Goal: Information Seeking & Learning: Learn about a topic

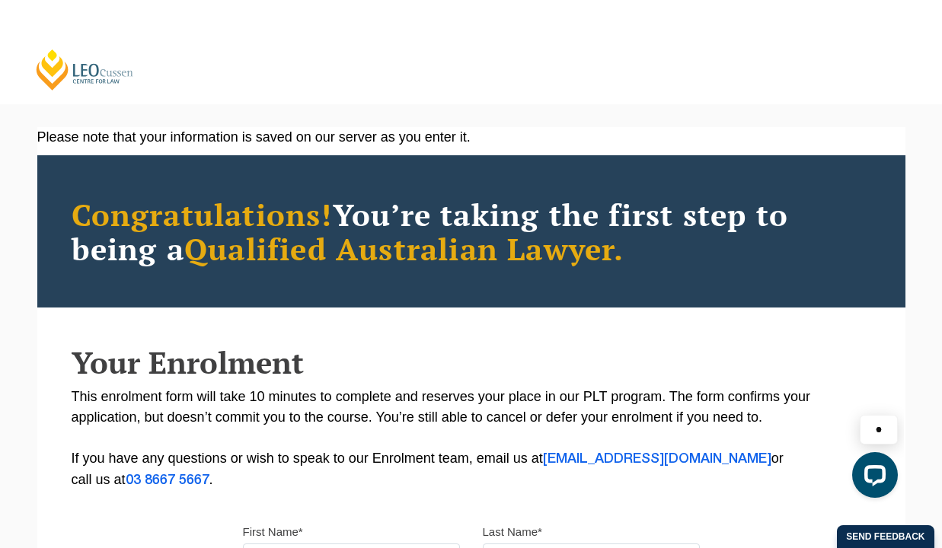
click at [84, 72] on link "[PERSON_NAME] Centre for Law" at bounding box center [84, 69] width 101 height 43
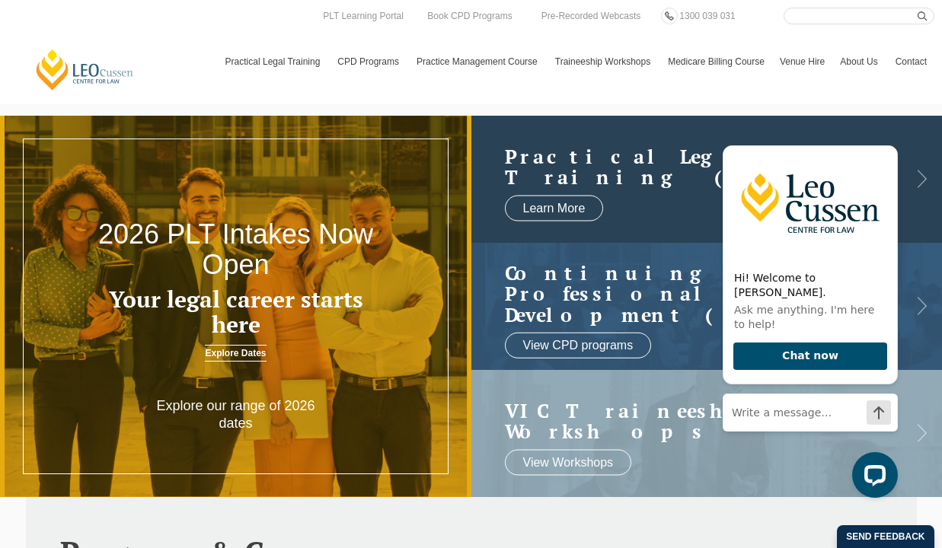
click at [560, 164] on h2 "Practical Legal Training (PLT)" at bounding box center [692, 166] width 374 height 42
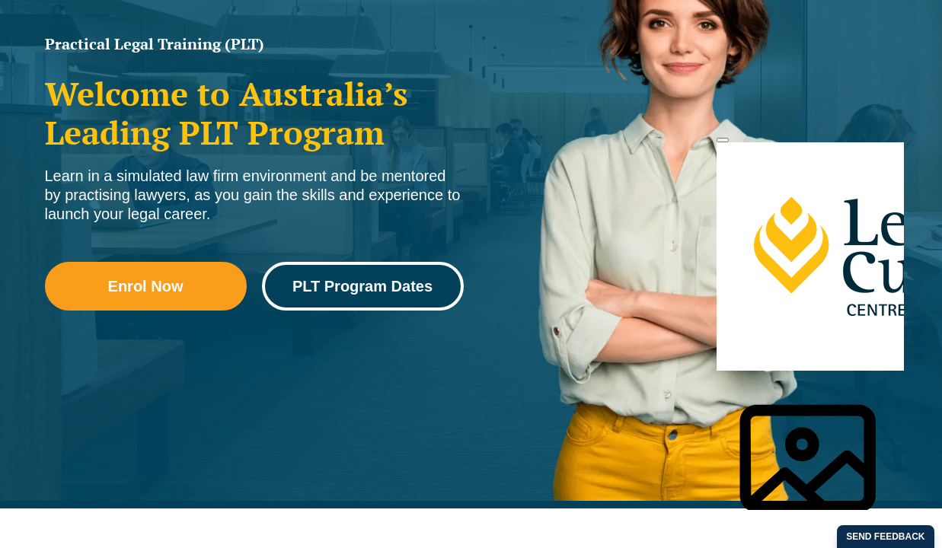
click at [372, 282] on span "PLT Program Dates" at bounding box center [362, 286] width 140 height 15
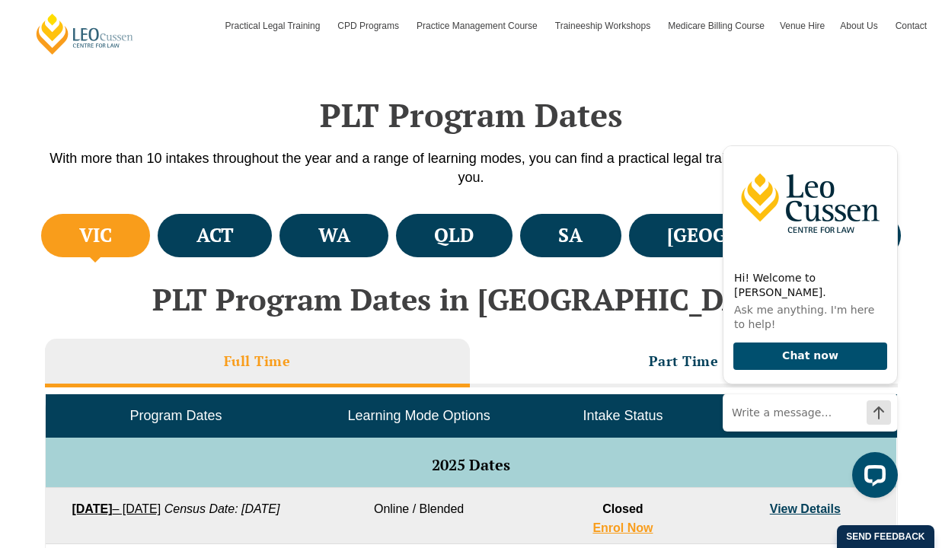
scroll to position [564, 0]
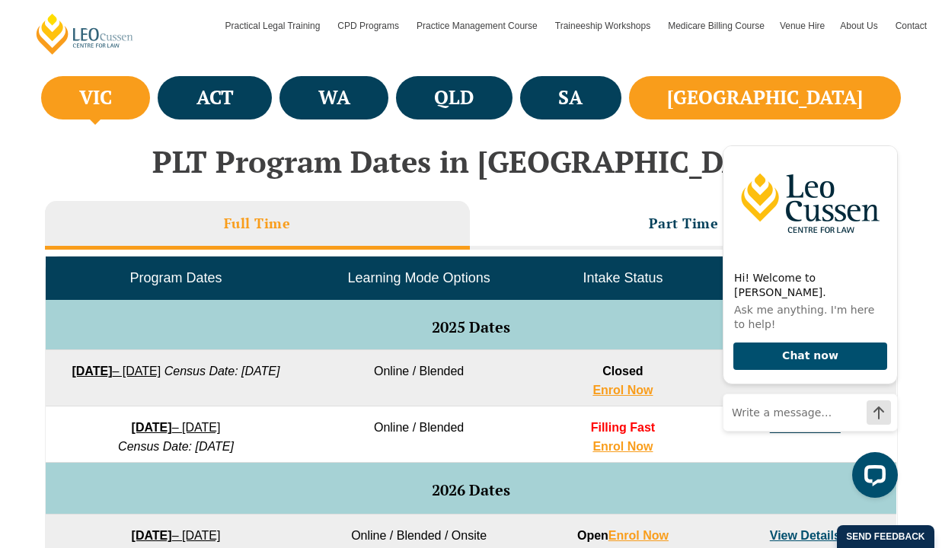
click at [825, 102] on h4 "[GEOGRAPHIC_DATA]" at bounding box center [765, 97] width 196 height 25
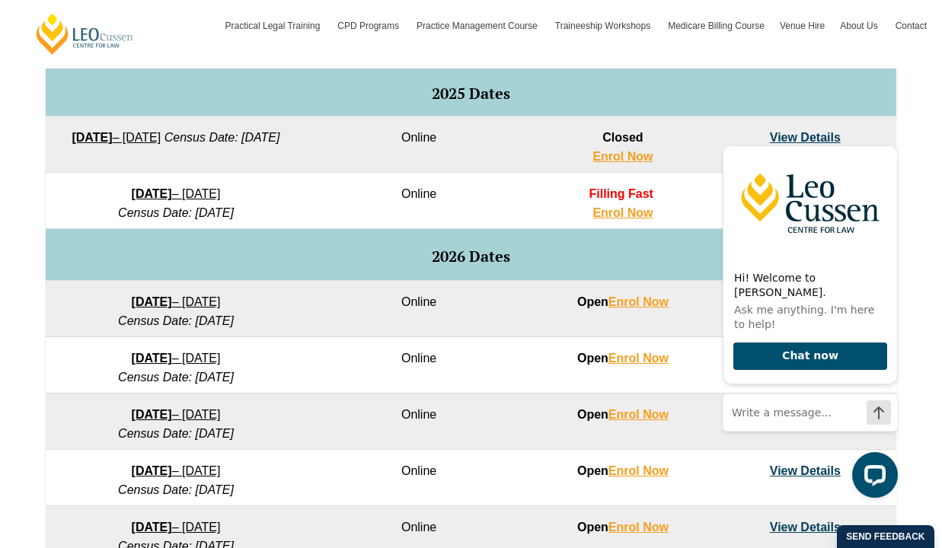
scroll to position [839, 0]
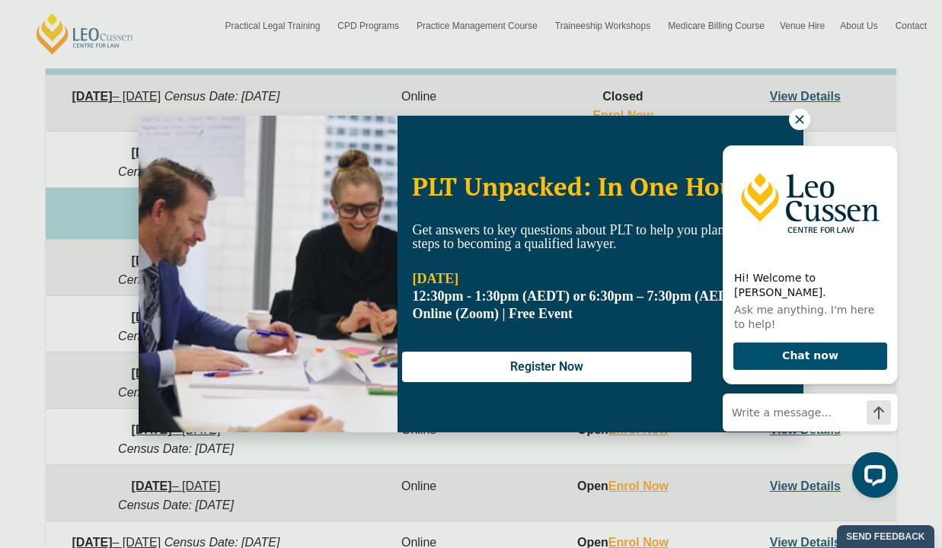
click at [803, 114] on icon at bounding box center [800, 120] width 14 height 14
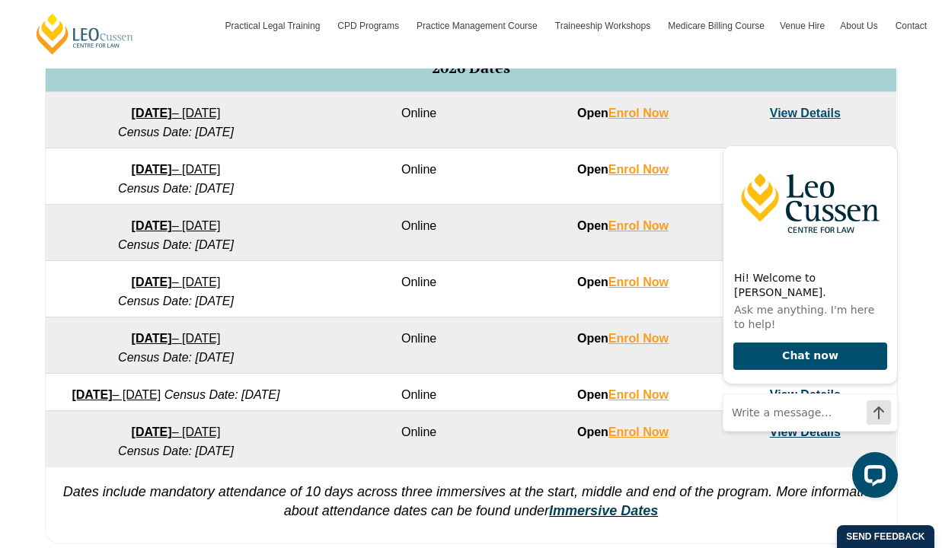
scroll to position [1000, 0]
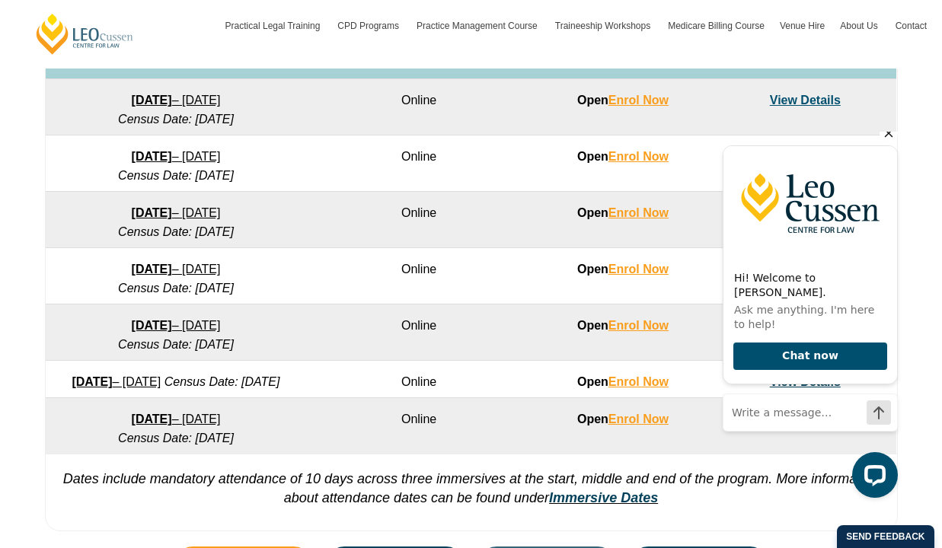
click at [790, 156] on div "Hi! Welcome to Leo Cussen. Ask me anything. I'm here to help! Chat now" at bounding box center [810, 285] width 175 height 322
click at [888, 142] on icon "Hide greeting" at bounding box center [889, 133] width 18 height 18
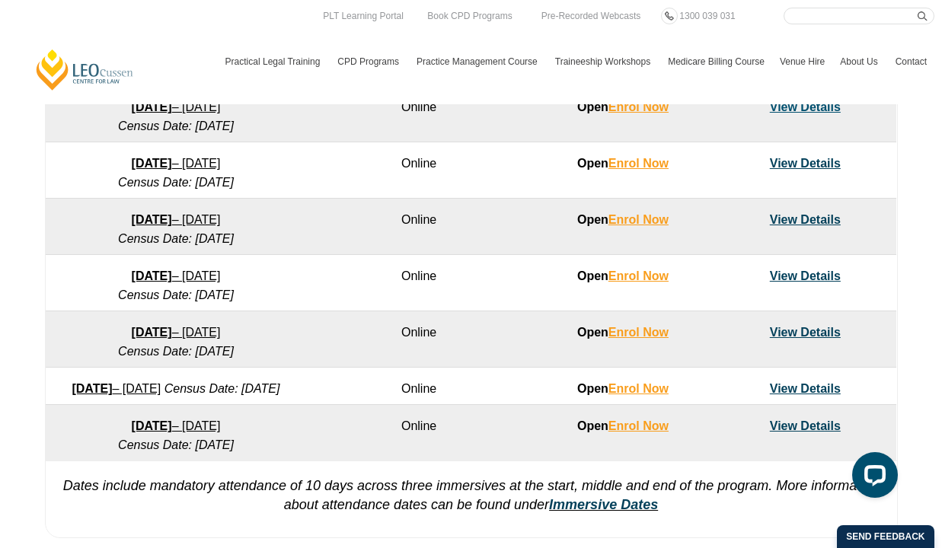
scroll to position [994, 0]
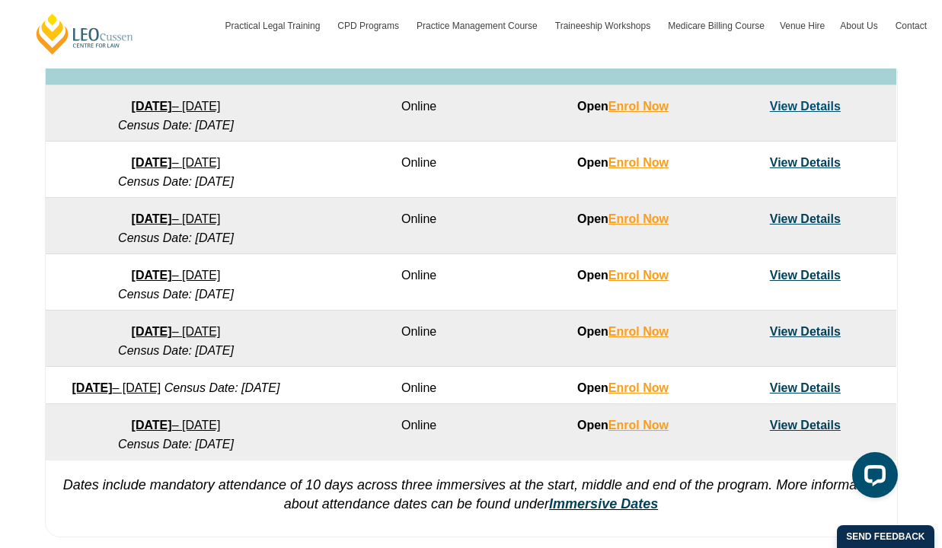
click at [812, 107] on link "View Details" at bounding box center [805, 106] width 71 height 13
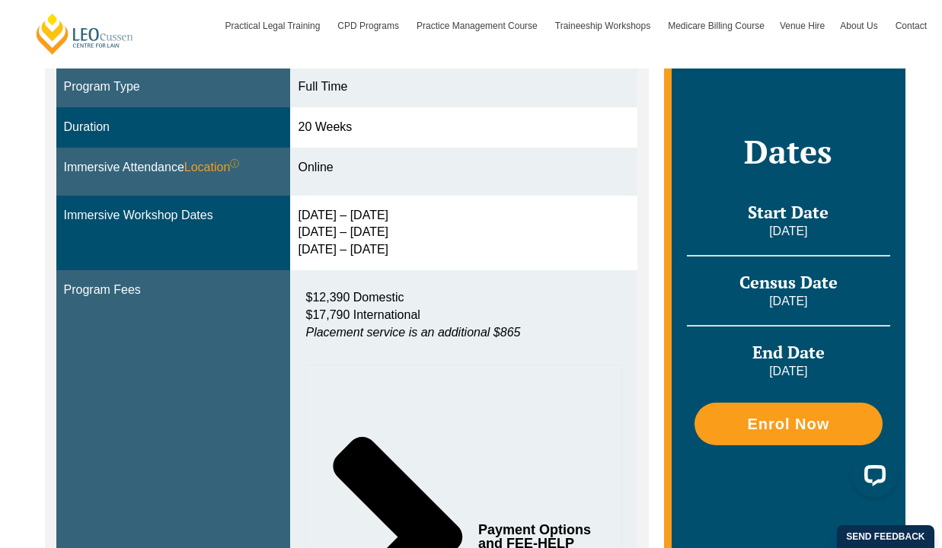
scroll to position [487, 0]
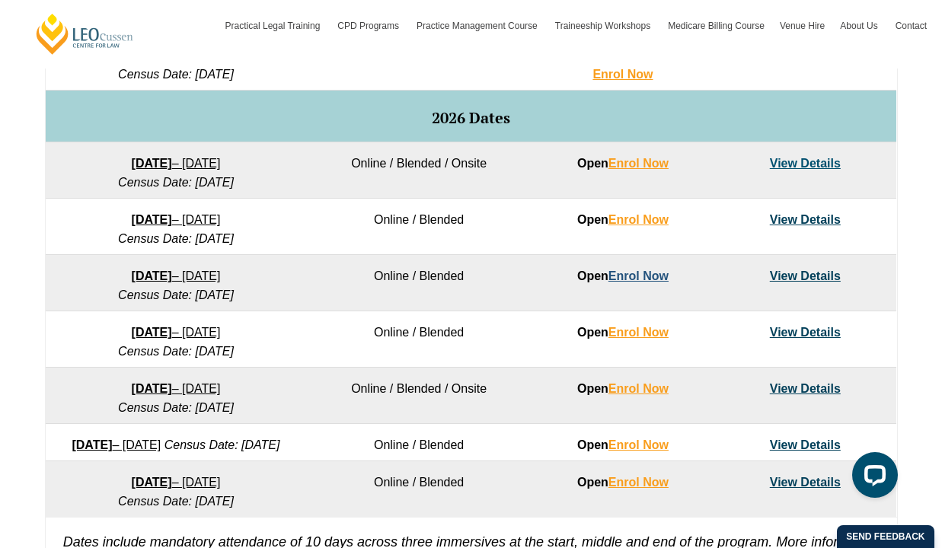
scroll to position [938, 0]
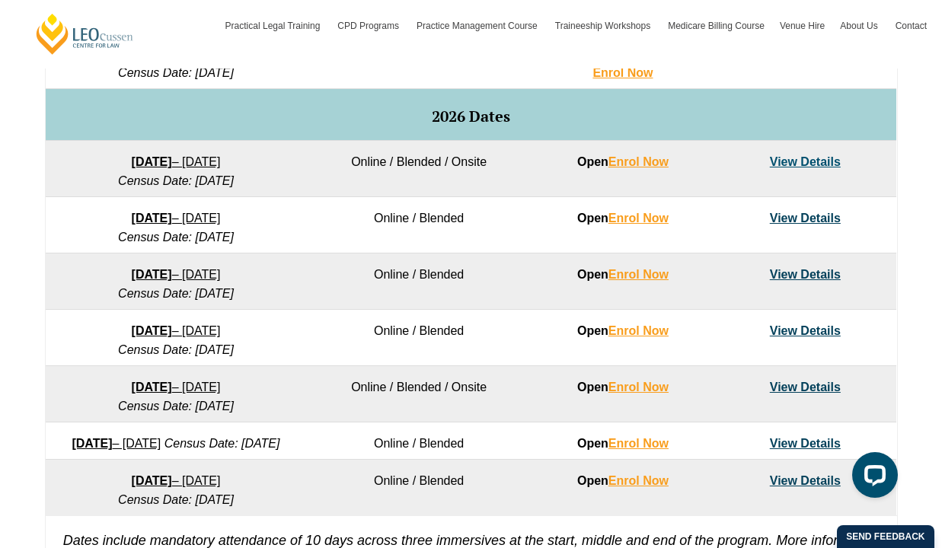
click at [809, 165] on link "View Details" at bounding box center [805, 161] width 71 height 13
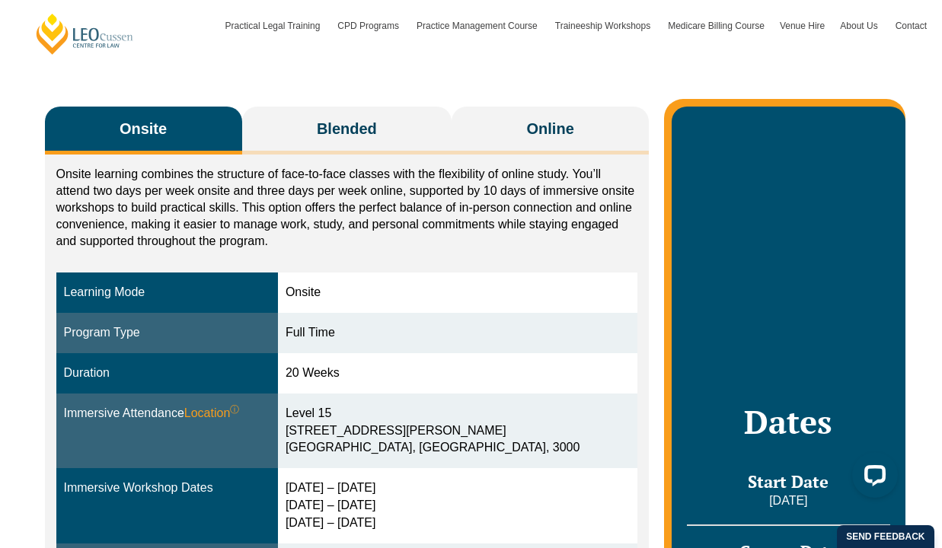
scroll to position [230, 0]
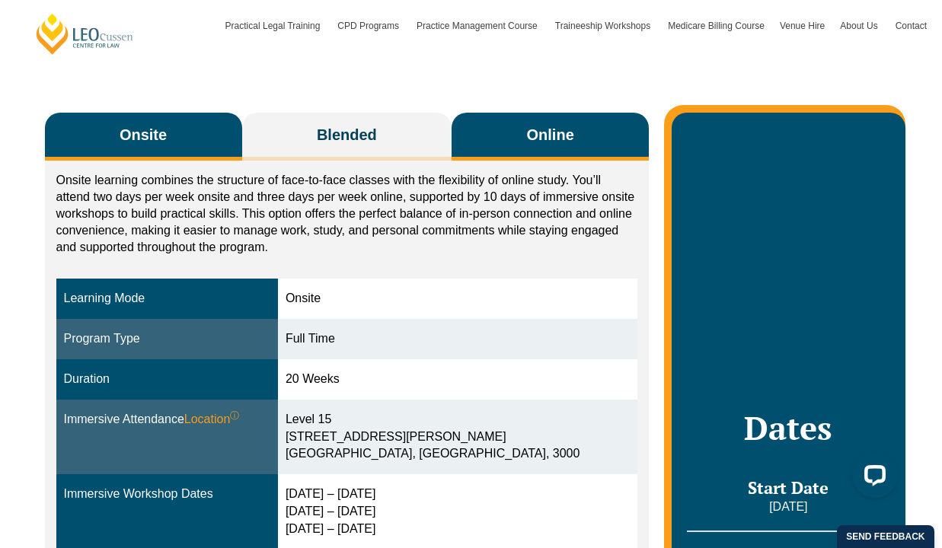
click at [541, 126] on span "Online" at bounding box center [550, 134] width 47 height 21
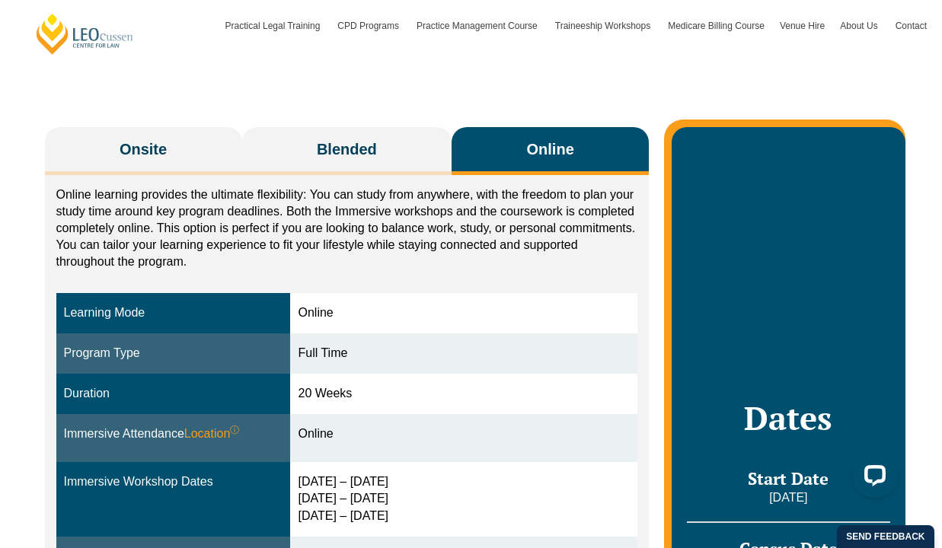
scroll to position [212, 0]
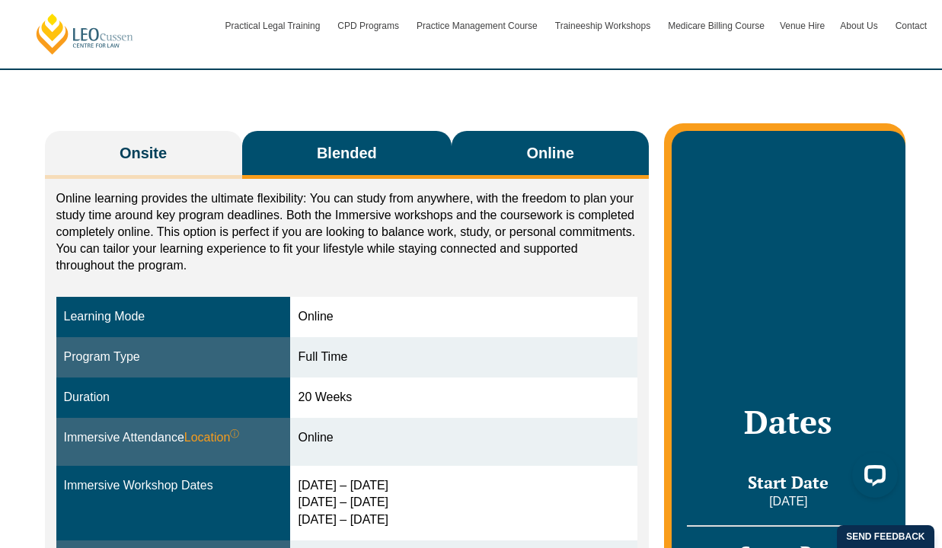
click at [360, 159] on span "Blended" at bounding box center [347, 152] width 60 height 21
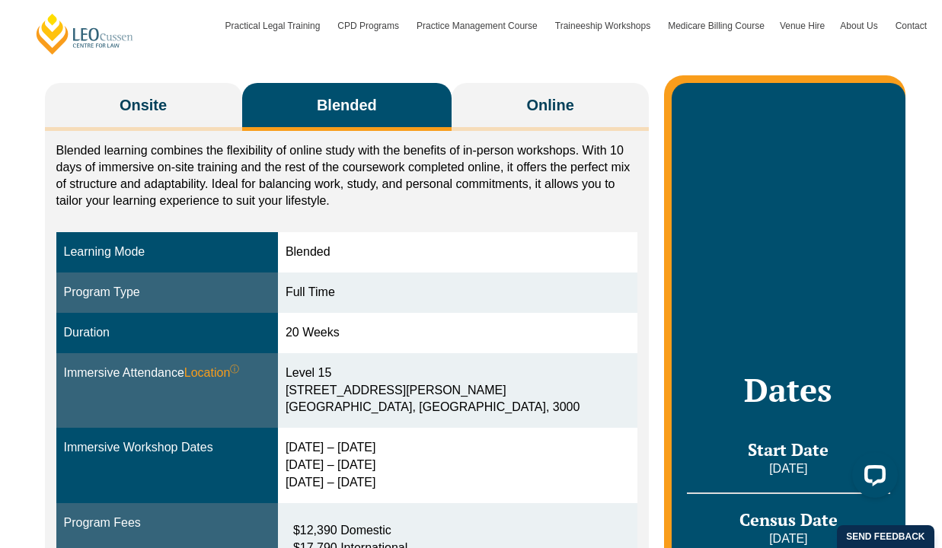
scroll to position [260, 0]
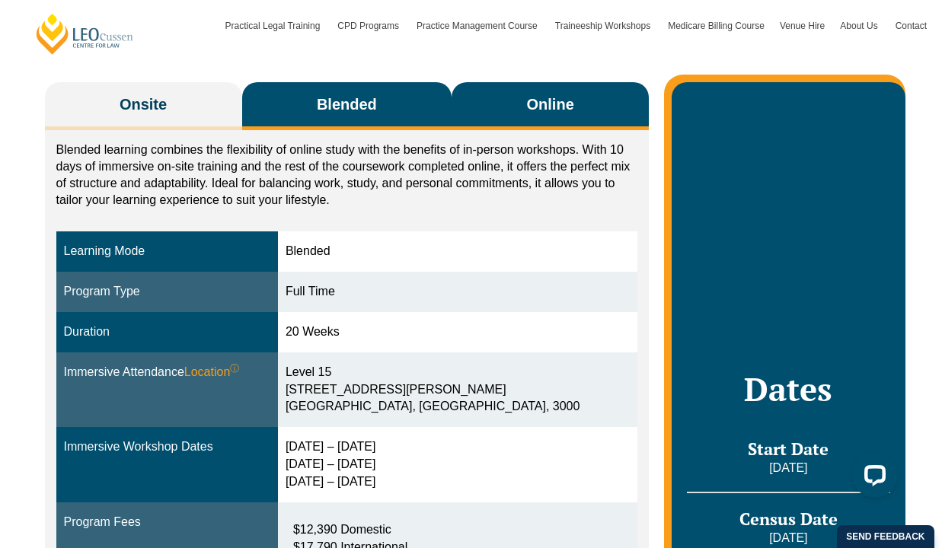
click at [557, 121] on button "Online" at bounding box center [550, 106] width 197 height 48
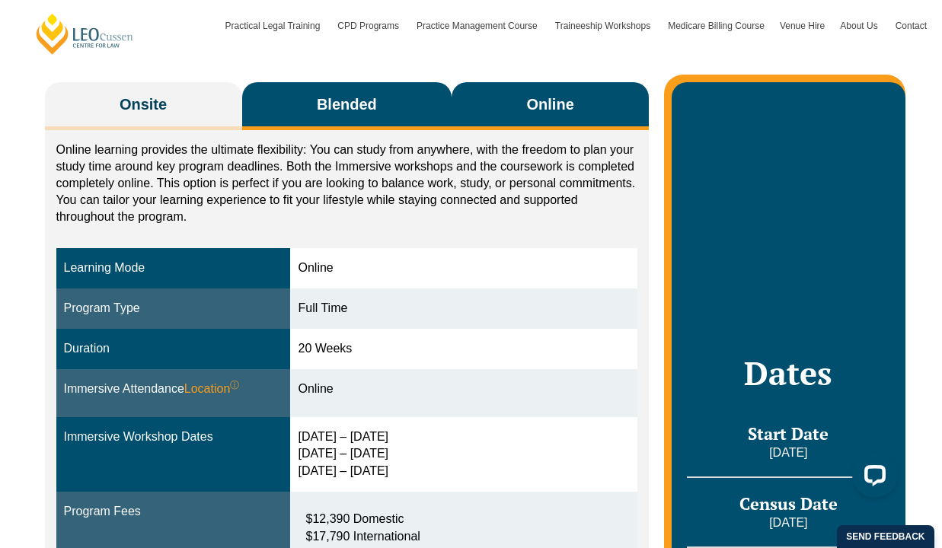
click at [395, 88] on button "Blended" at bounding box center [347, 106] width 210 height 48
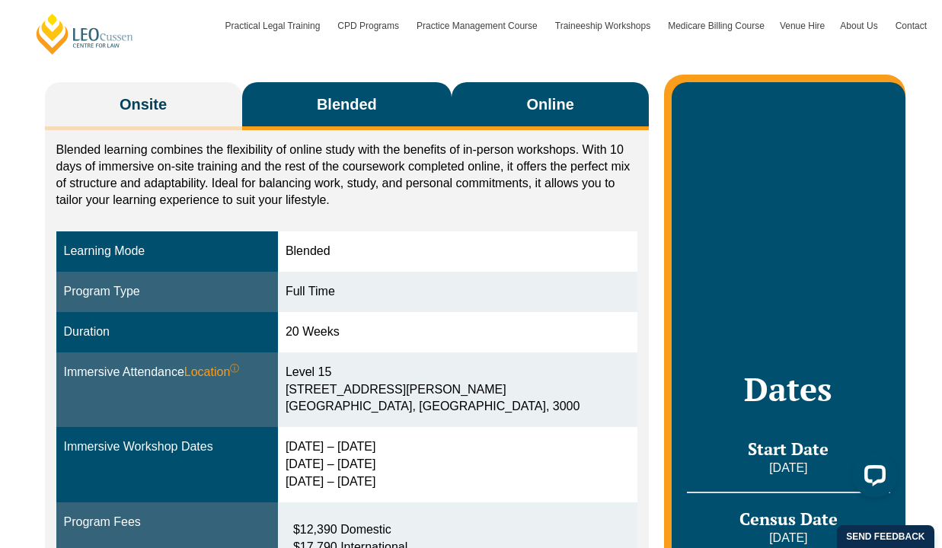
click at [551, 112] on span "Online" at bounding box center [550, 104] width 47 height 21
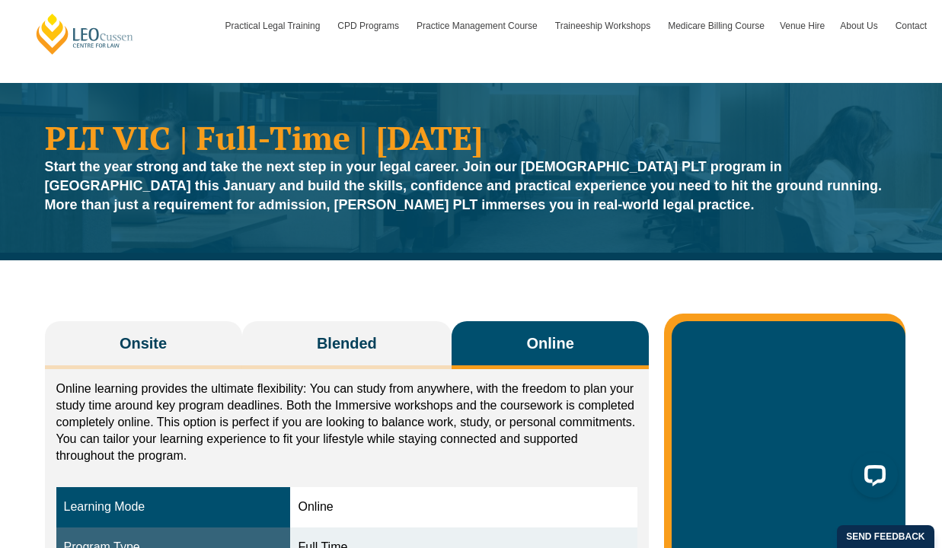
scroll to position [18, 0]
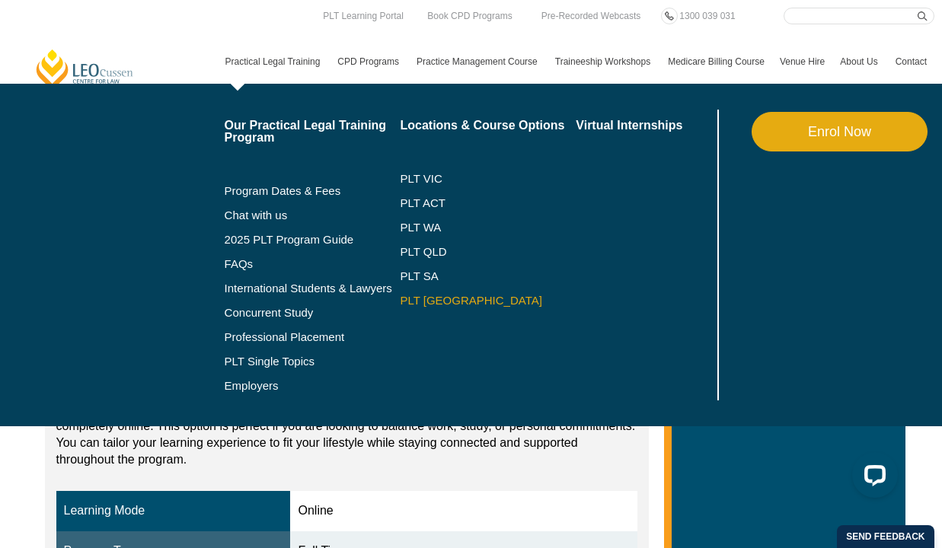
click at [404, 302] on link "PLT [GEOGRAPHIC_DATA]" at bounding box center [488, 301] width 176 height 12
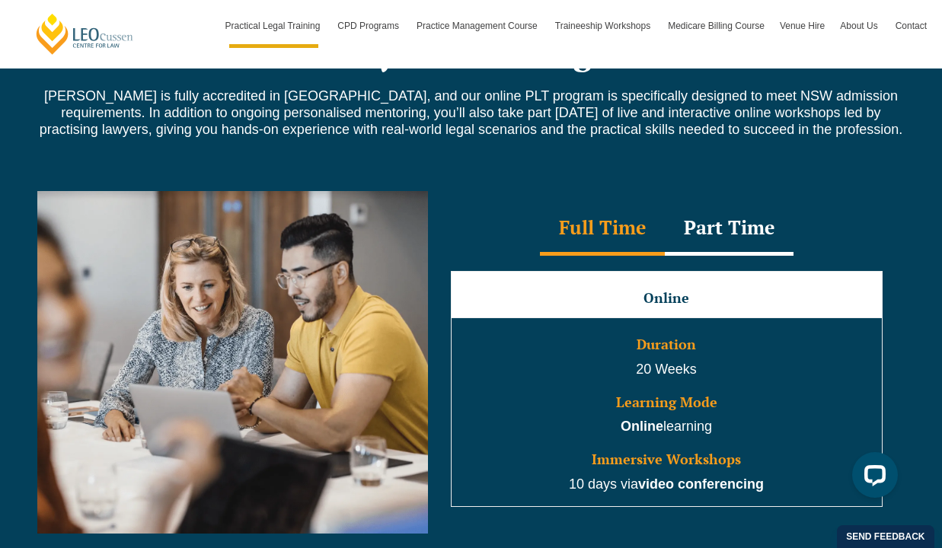
scroll to position [1325, 0]
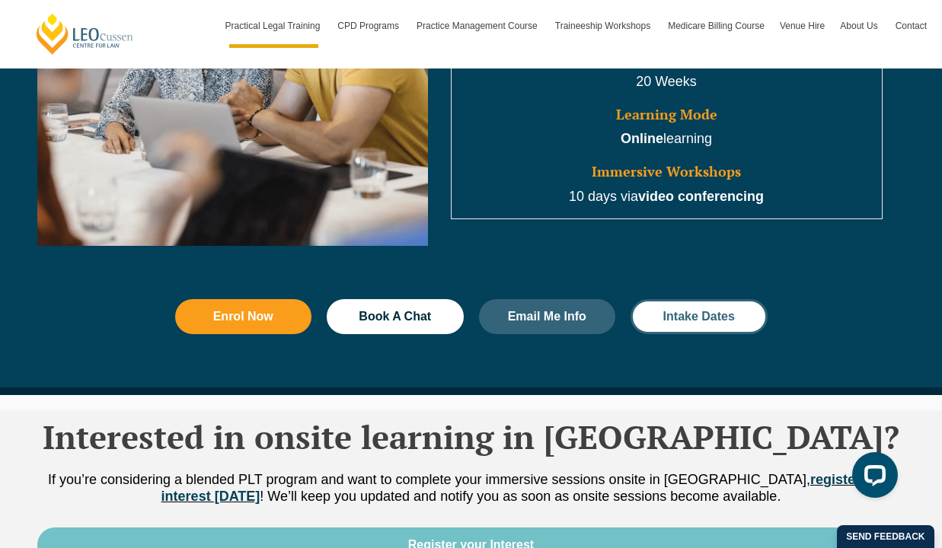
click at [681, 323] on span "Intake Dates" at bounding box center [699, 317] width 72 height 12
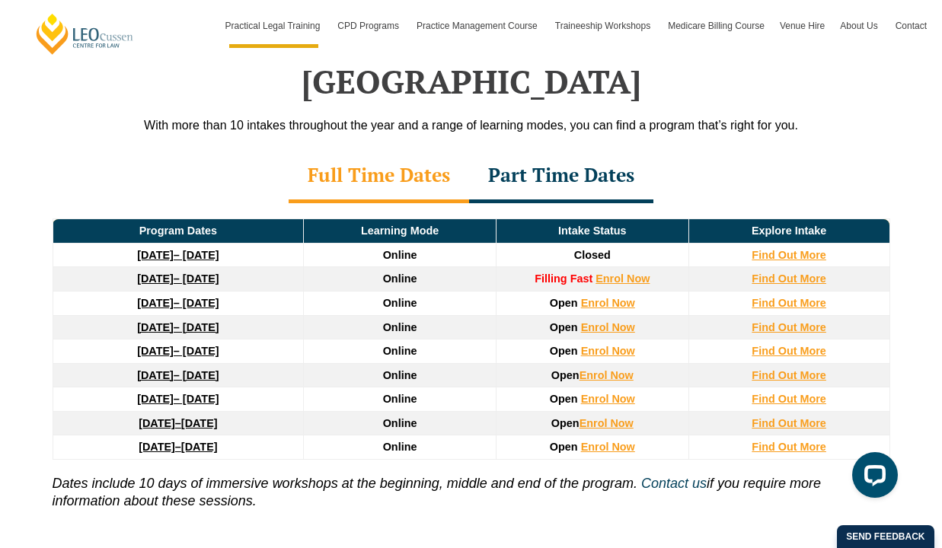
scroll to position [2247, 0]
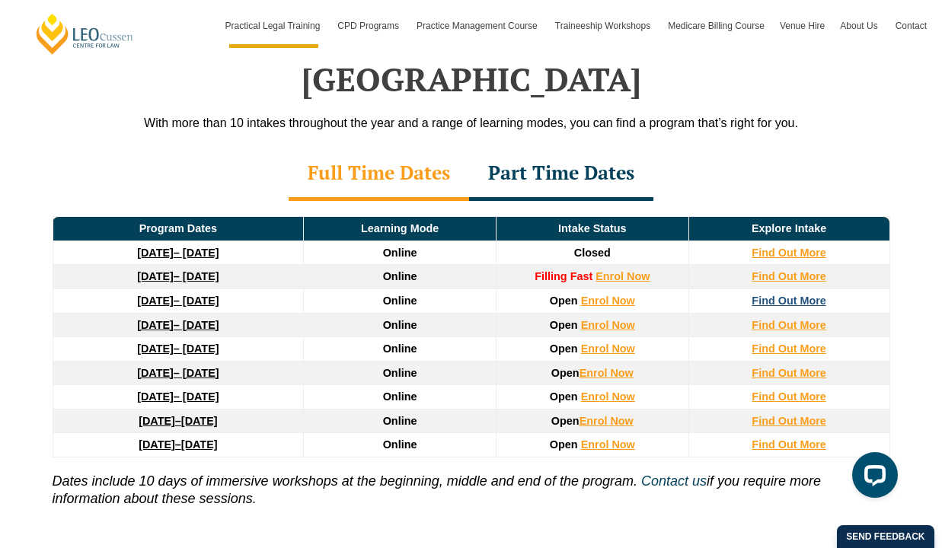
click at [784, 295] on strong "Find Out More" at bounding box center [789, 301] width 75 height 12
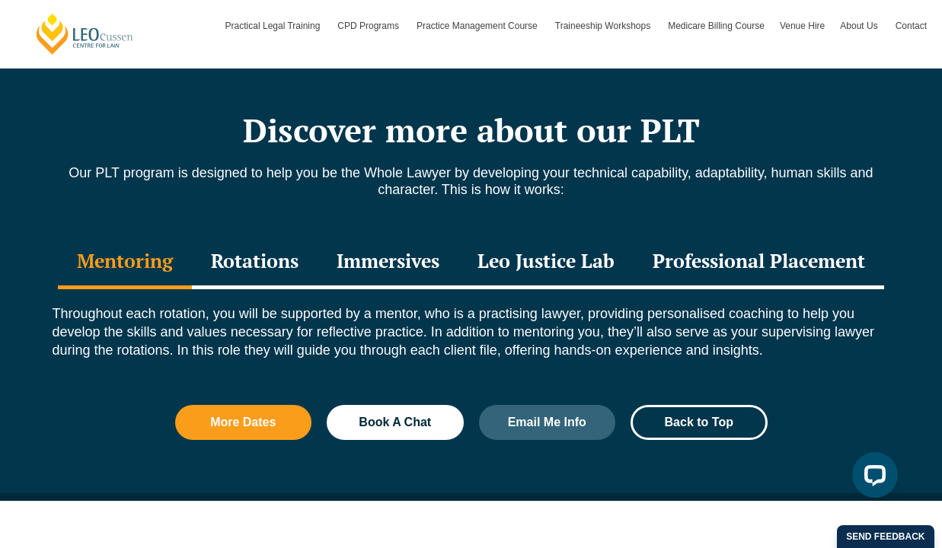
scroll to position [1965, 0]
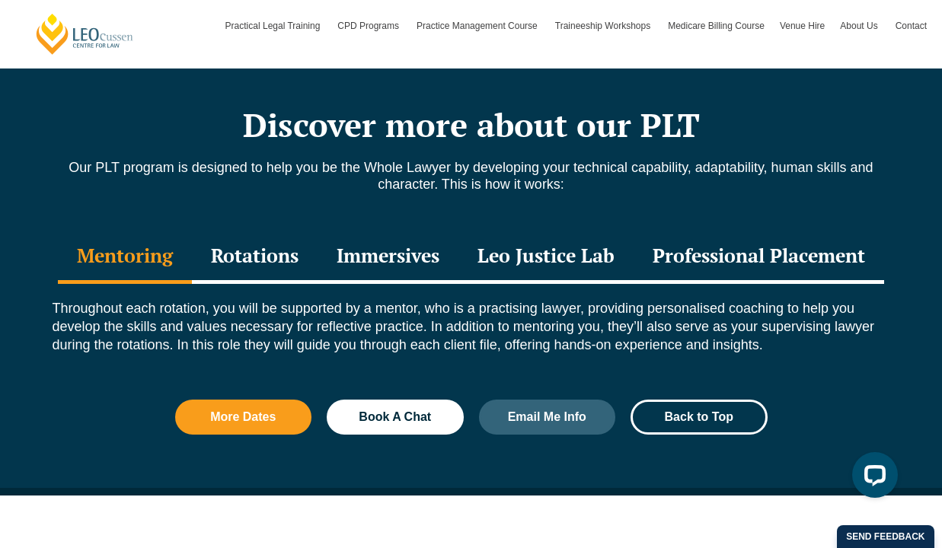
click at [243, 246] on div "Rotations" at bounding box center [255, 257] width 126 height 53
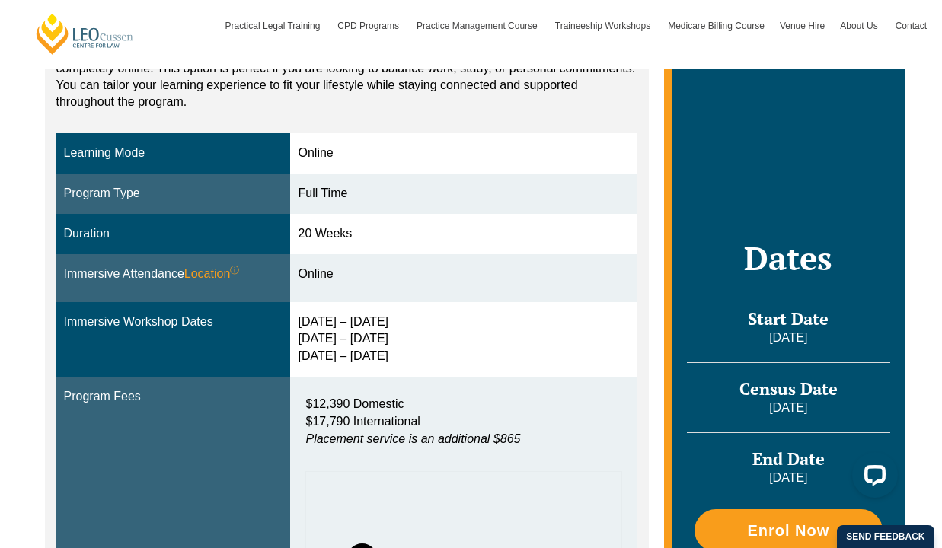
scroll to position [376, 0]
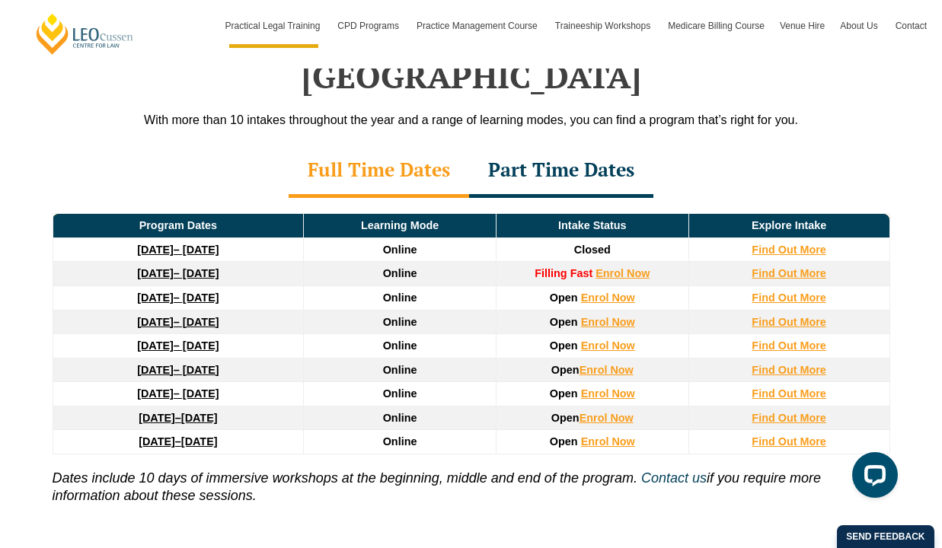
scroll to position [2251, 0]
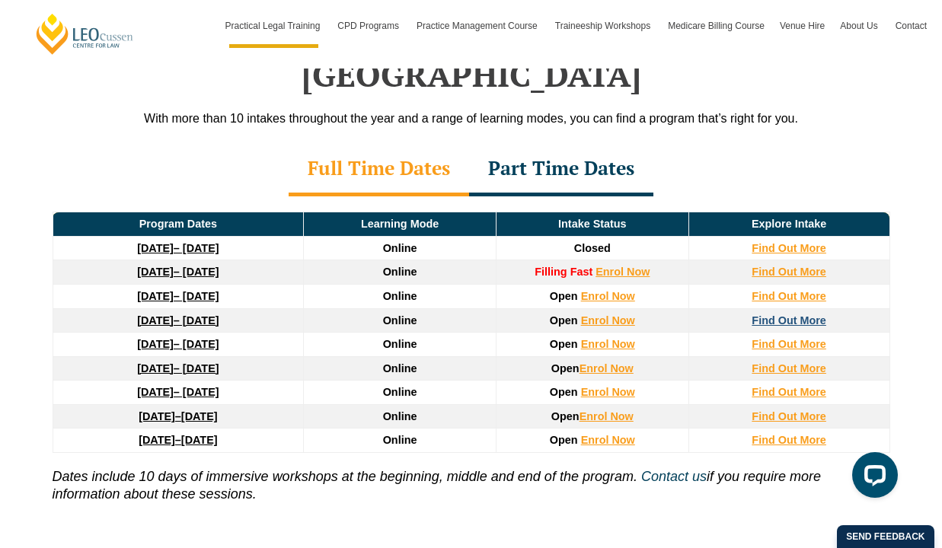
click at [793, 315] on strong "Find Out More" at bounding box center [789, 321] width 75 height 12
click at [787, 290] on strong "Find Out More" at bounding box center [789, 296] width 75 height 12
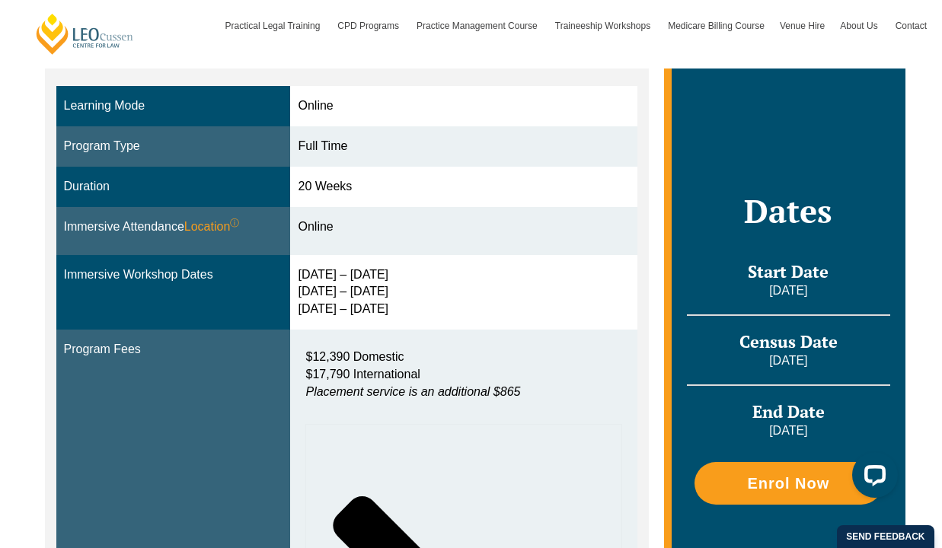
scroll to position [428, 0]
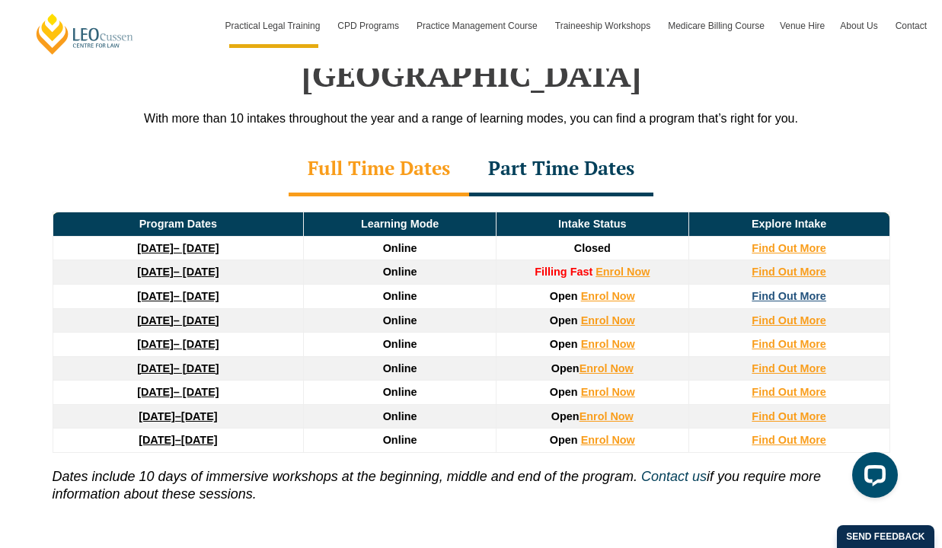
click at [813, 290] on strong "Find Out More" at bounding box center [789, 296] width 75 height 12
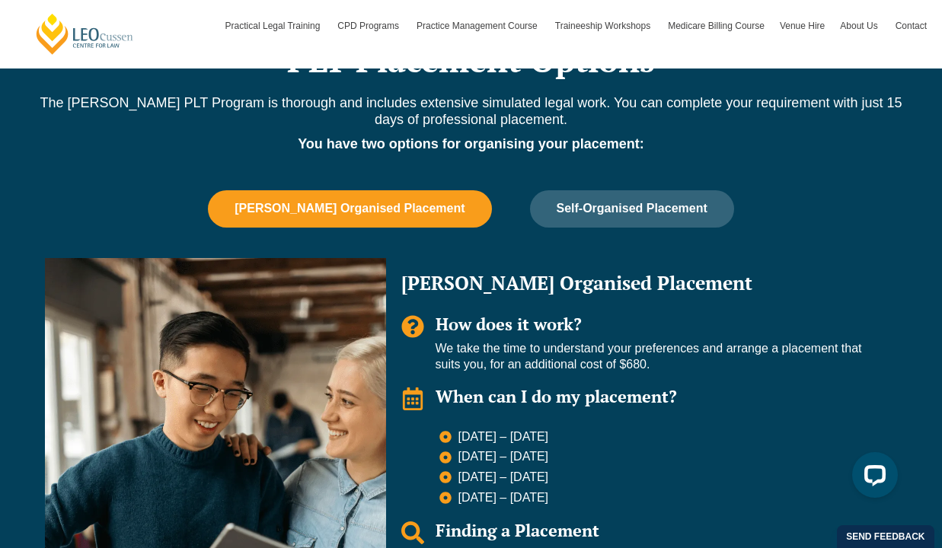
scroll to position [1228, 0]
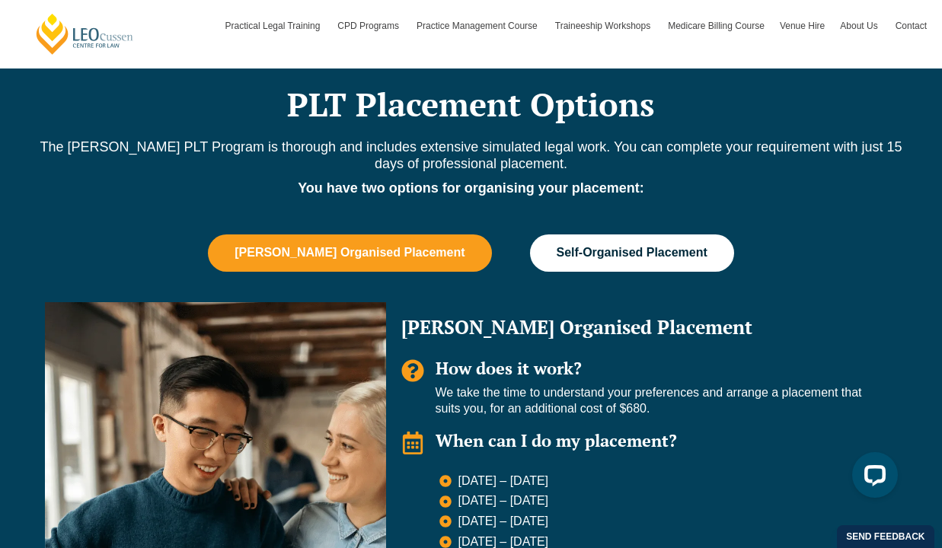
click at [618, 253] on button "Self-Organised Placement" at bounding box center [632, 253] width 204 height 37
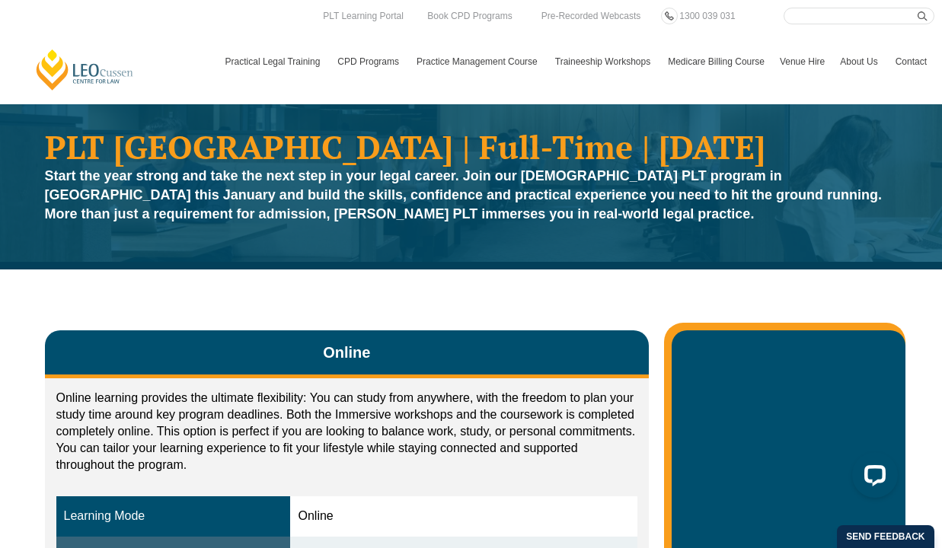
scroll to position [0, 0]
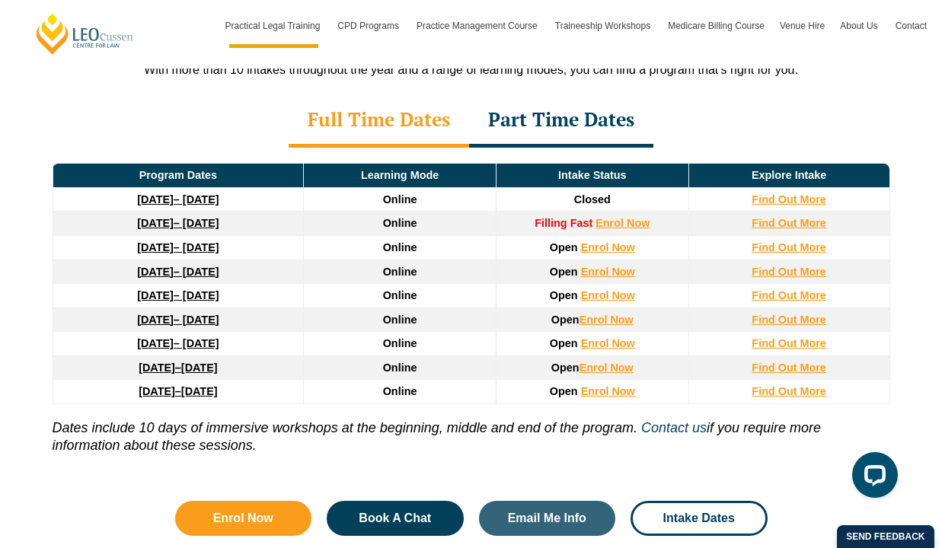
scroll to position [2301, 0]
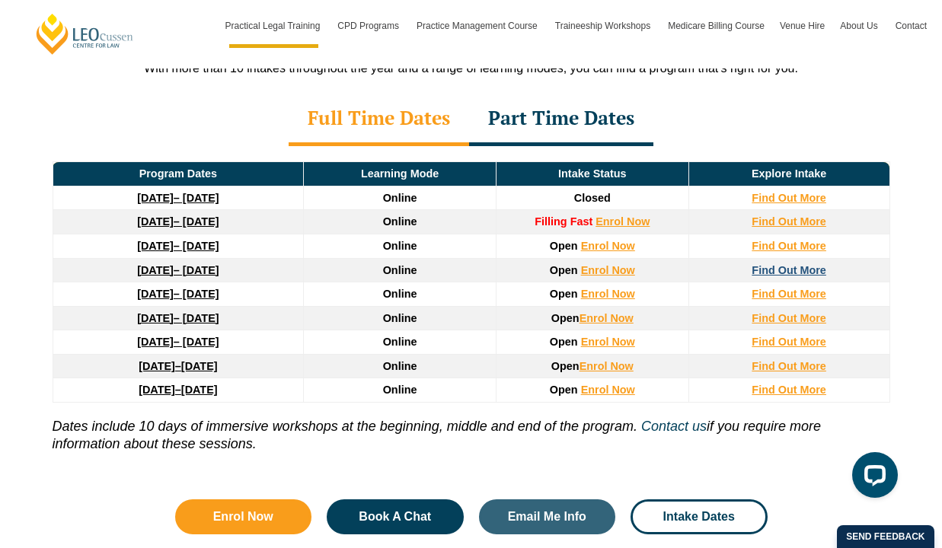
click at [772, 264] on strong "Find Out More" at bounding box center [789, 270] width 75 height 12
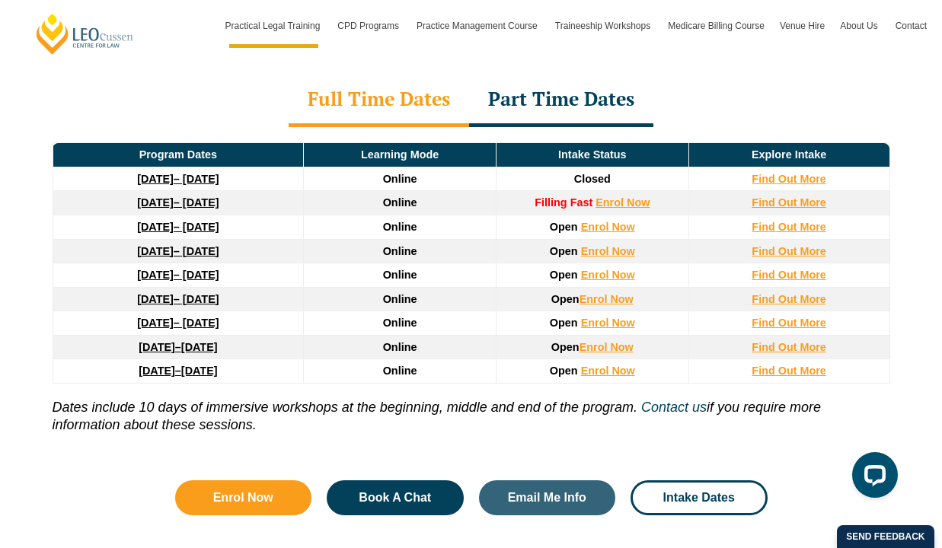
scroll to position [2323, 0]
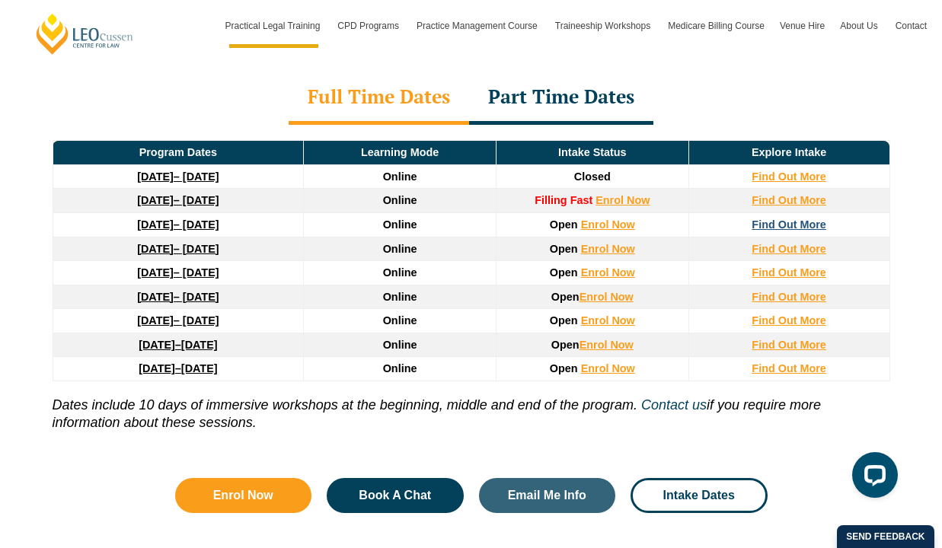
click at [797, 219] on strong "Find Out More" at bounding box center [789, 225] width 75 height 12
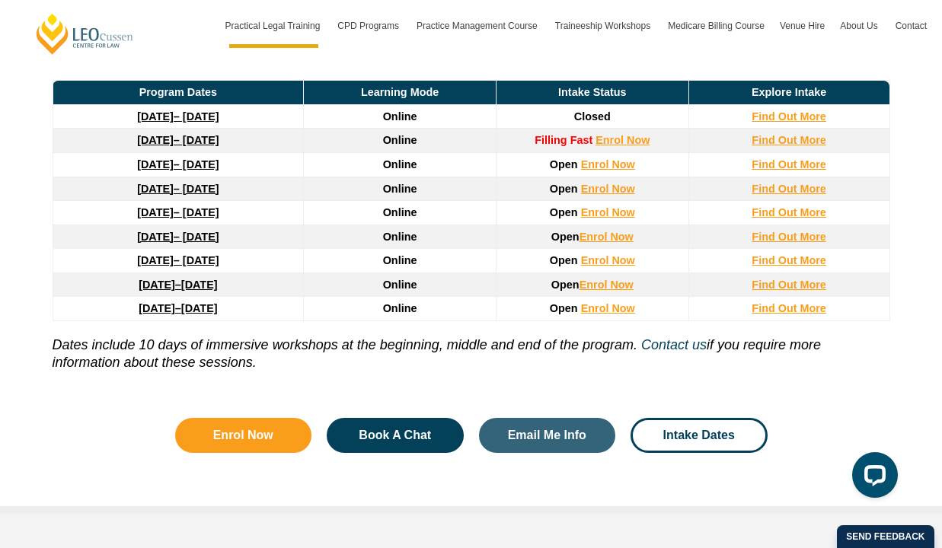
scroll to position [2387, 0]
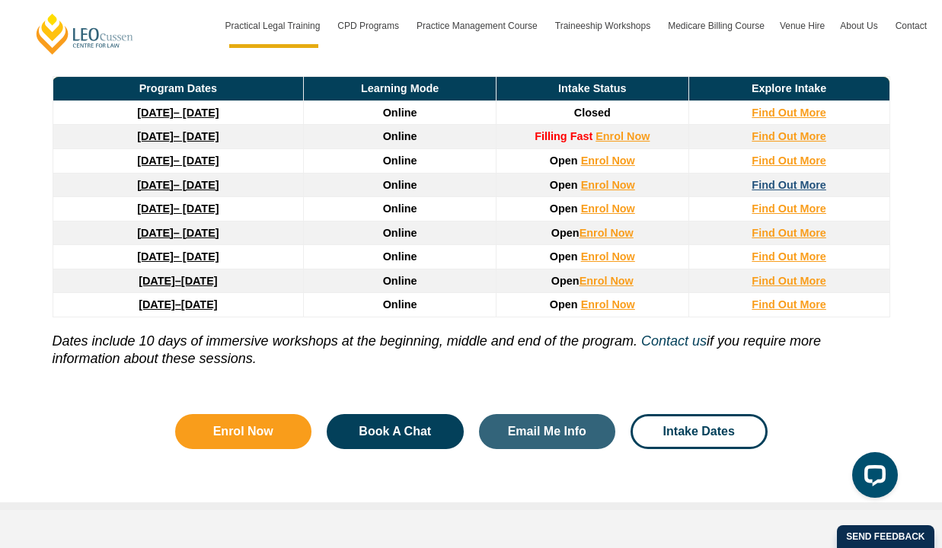
click at [780, 179] on strong "Find Out More" at bounding box center [789, 185] width 75 height 12
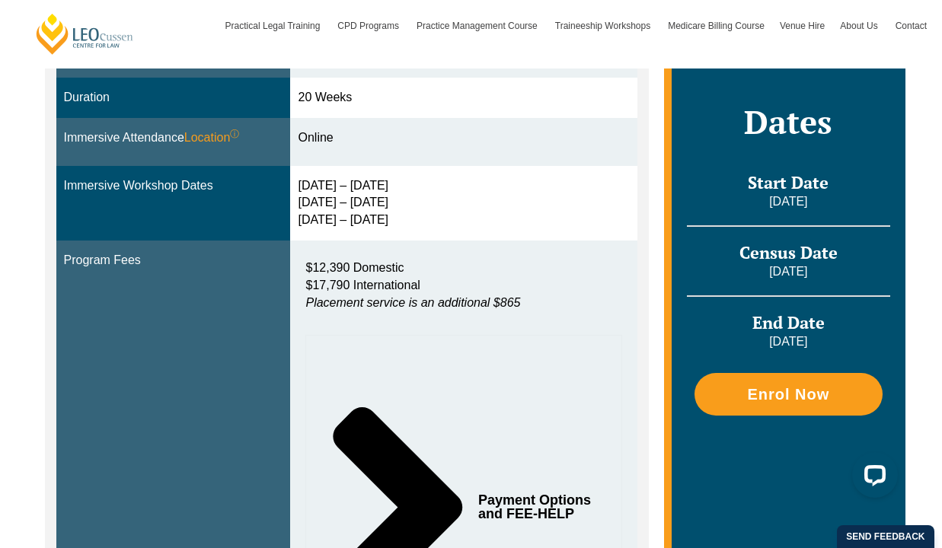
scroll to position [560, 0]
